Goal: Navigation & Orientation: Find specific page/section

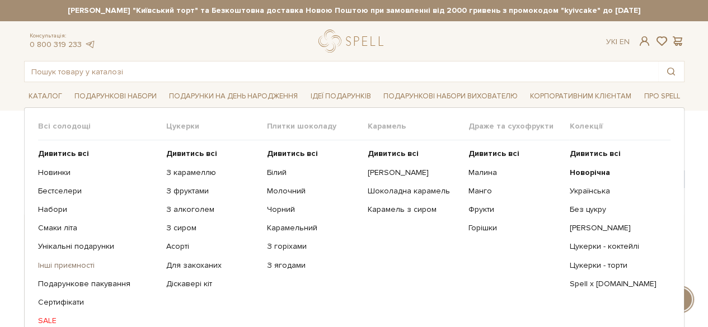
click at [64, 261] on link "Інші приємності" at bounding box center [98, 266] width 120 height 10
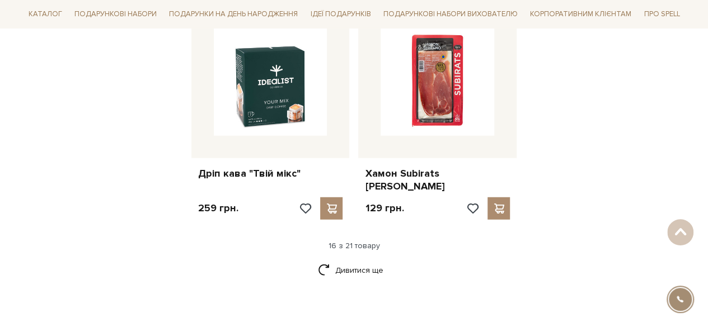
scroll to position [1434, 0]
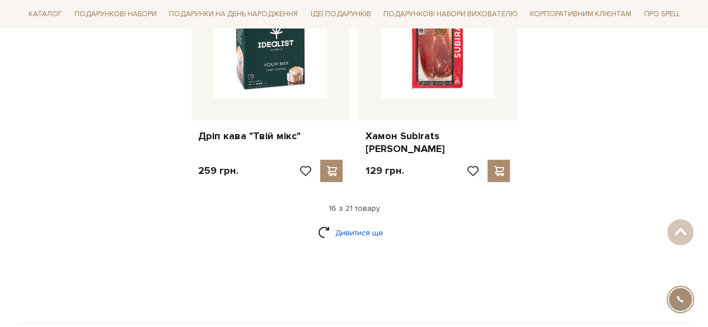
click at [329, 223] on link "Дивитися ще" at bounding box center [354, 233] width 73 height 20
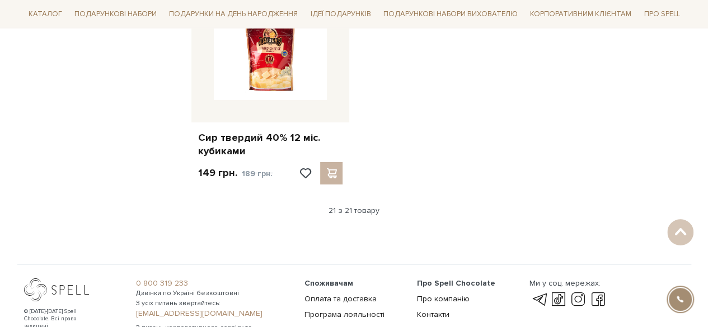
scroll to position [1860, 0]
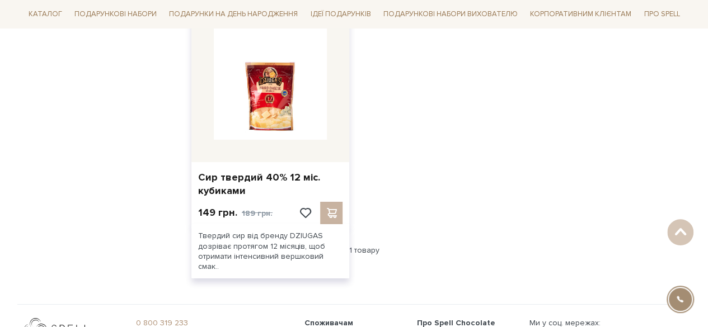
click at [333, 202] on div at bounding box center [320, 213] width 45 height 22
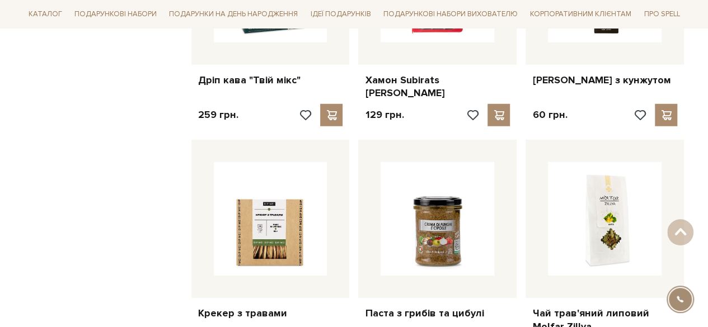
scroll to position [1493, 0]
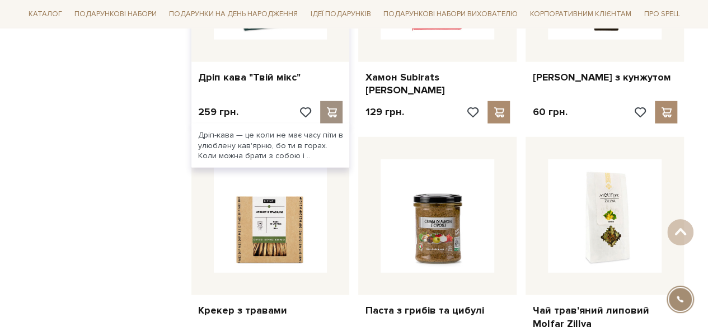
click at [329, 107] on span at bounding box center [331, 112] width 14 height 10
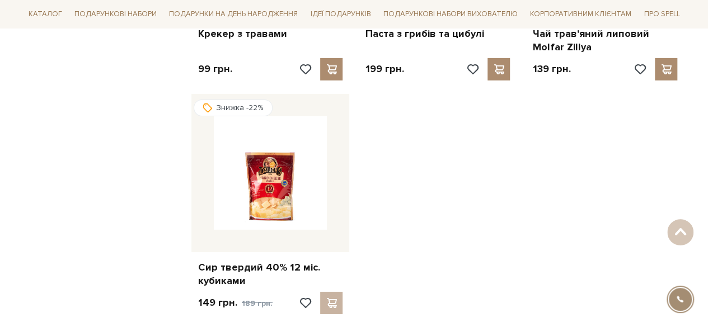
scroll to position [1781, 0]
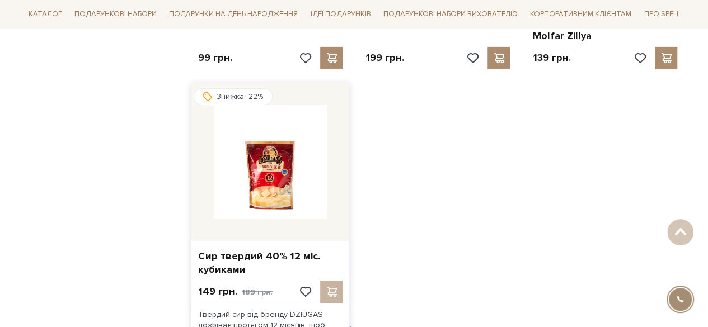
click at [332, 281] on div at bounding box center [320, 292] width 45 height 22
click at [224, 250] on link "Сир твердий 40% 12 міс. кубиками" at bounding box center [270, 263] width 145 height 26
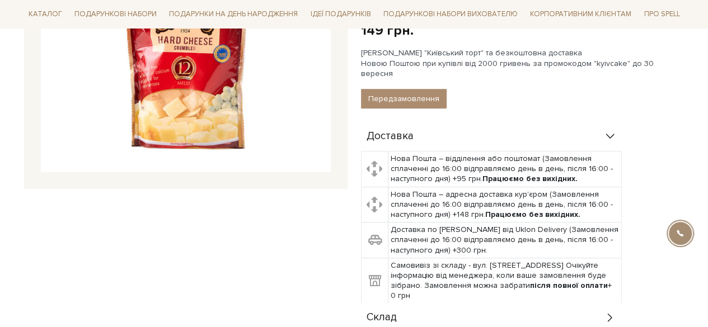
scroll to position [247, 0]
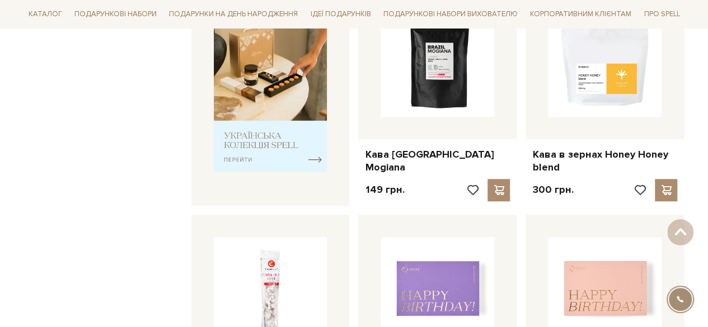
scroll to position [484, 0]
